Goal: Use online tool/utility: Use online tool/utility

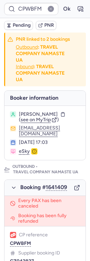
type input "CPUINE"
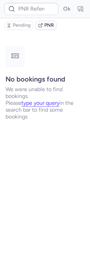
type input "CPMI8Q"
type input "CPX85C"
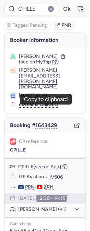
scroll to position [115, 0]
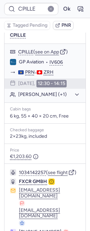
type input "CPGU3F"
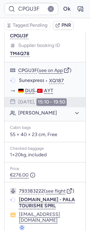
scroll to position [101, 0]
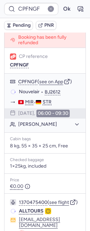
scroll to position [90, 0]
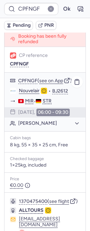
type input "CPKC3Q"
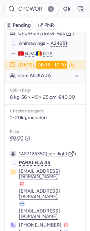
scroll to position [155, 0]
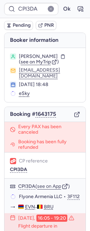
scroll to position [161, 0]
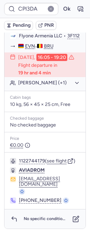
type input "CPMMH4"
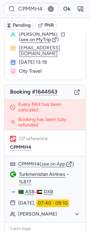
scroll to position [10, 0]
